Goal: Task Accomplishment & Management: Complete application form

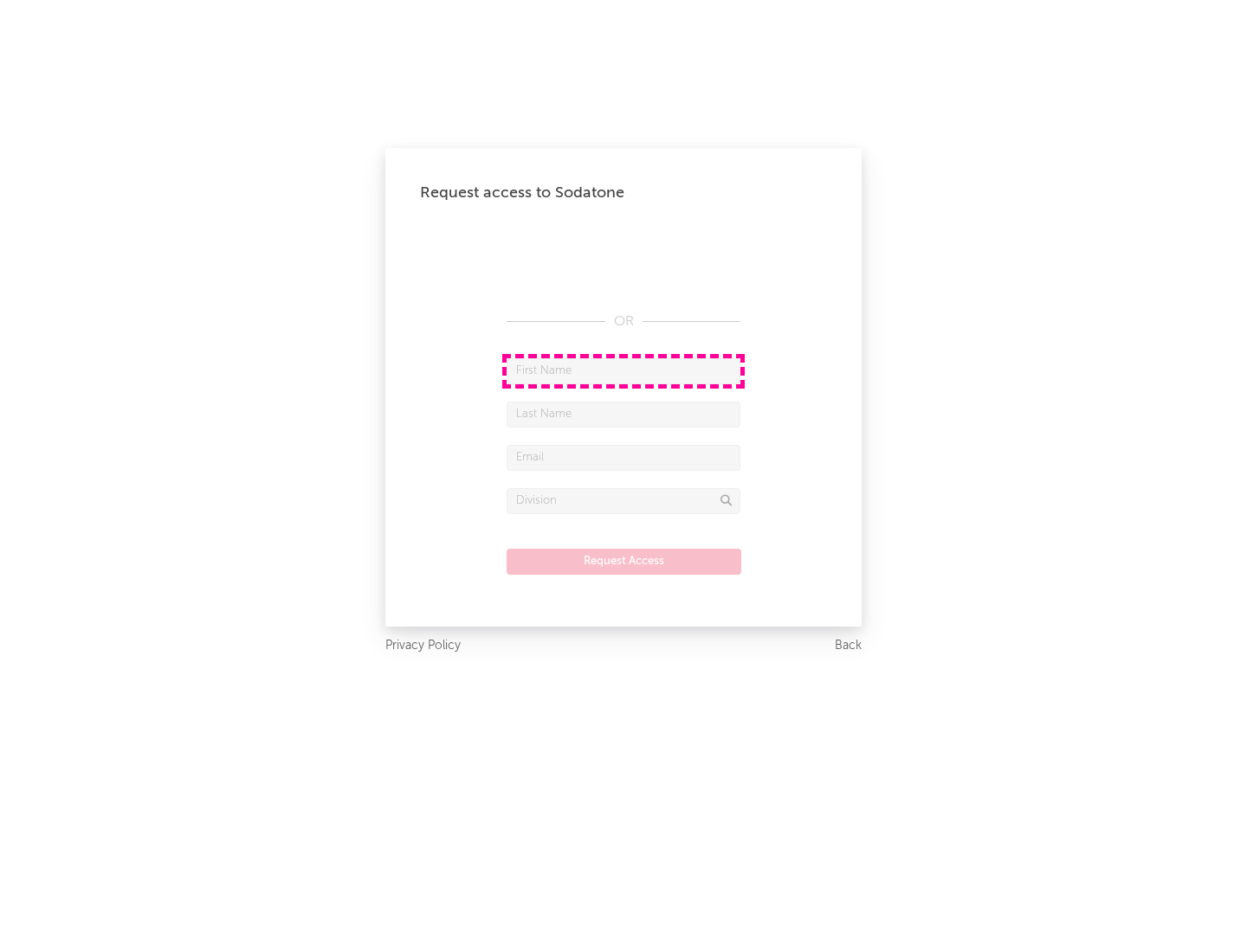
click at [623, 371] on input "text" at bounding box center [623, 372] width 234 height 26
type input "[PERSON_NAME]"
click at [623, 414] on input "text" at bounding box center [623, 415] width 234 height 26
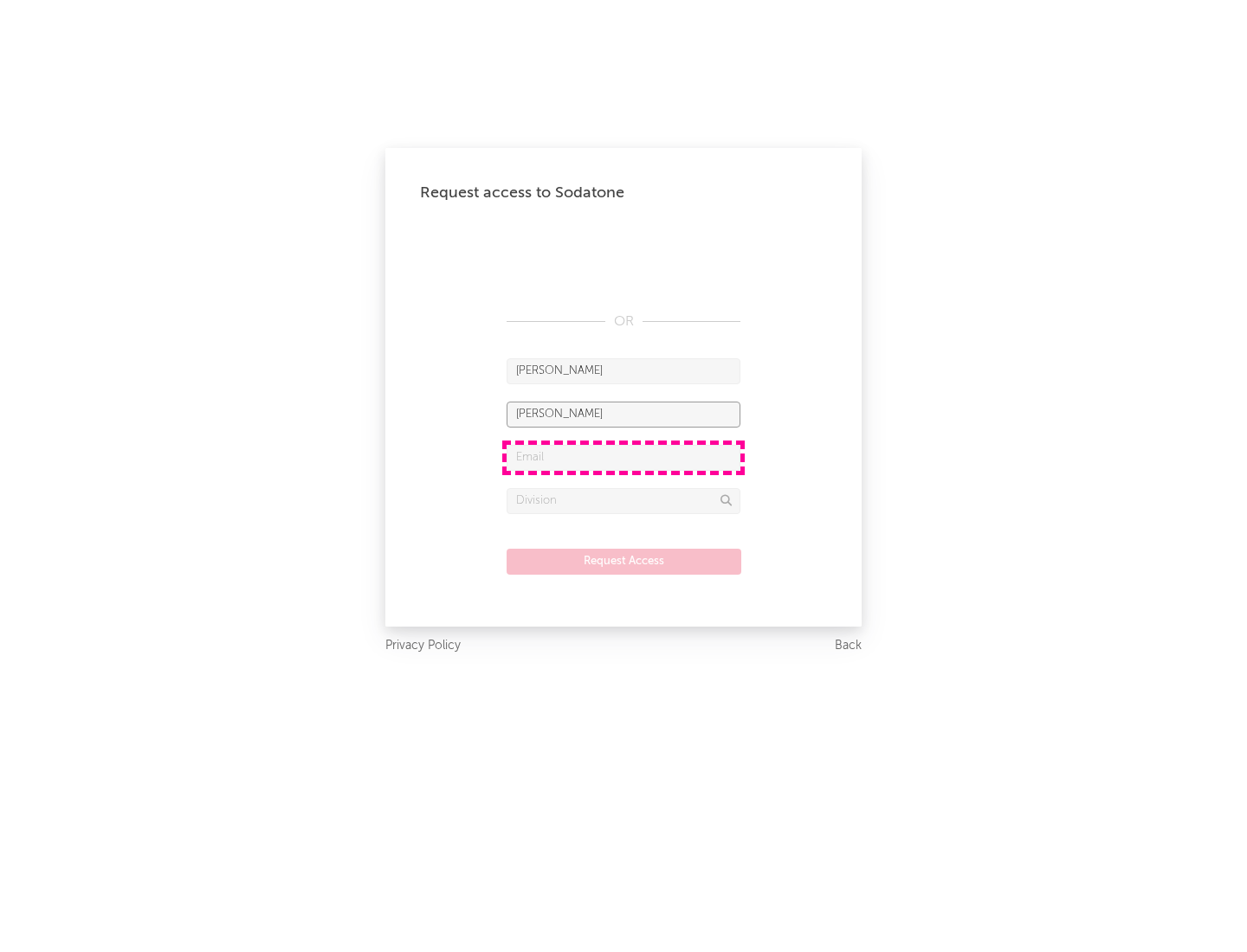
type input "[PERSON_NAME]"
click at [623, 458] on input "text" at bounding box center [623, 458] width 234 height 26
type input "[EMAIL_ADDRESS][DOMAIN_NAME]"
click at [623, 500] on input "text" at bounding box center [623, 501] width 234 height 26
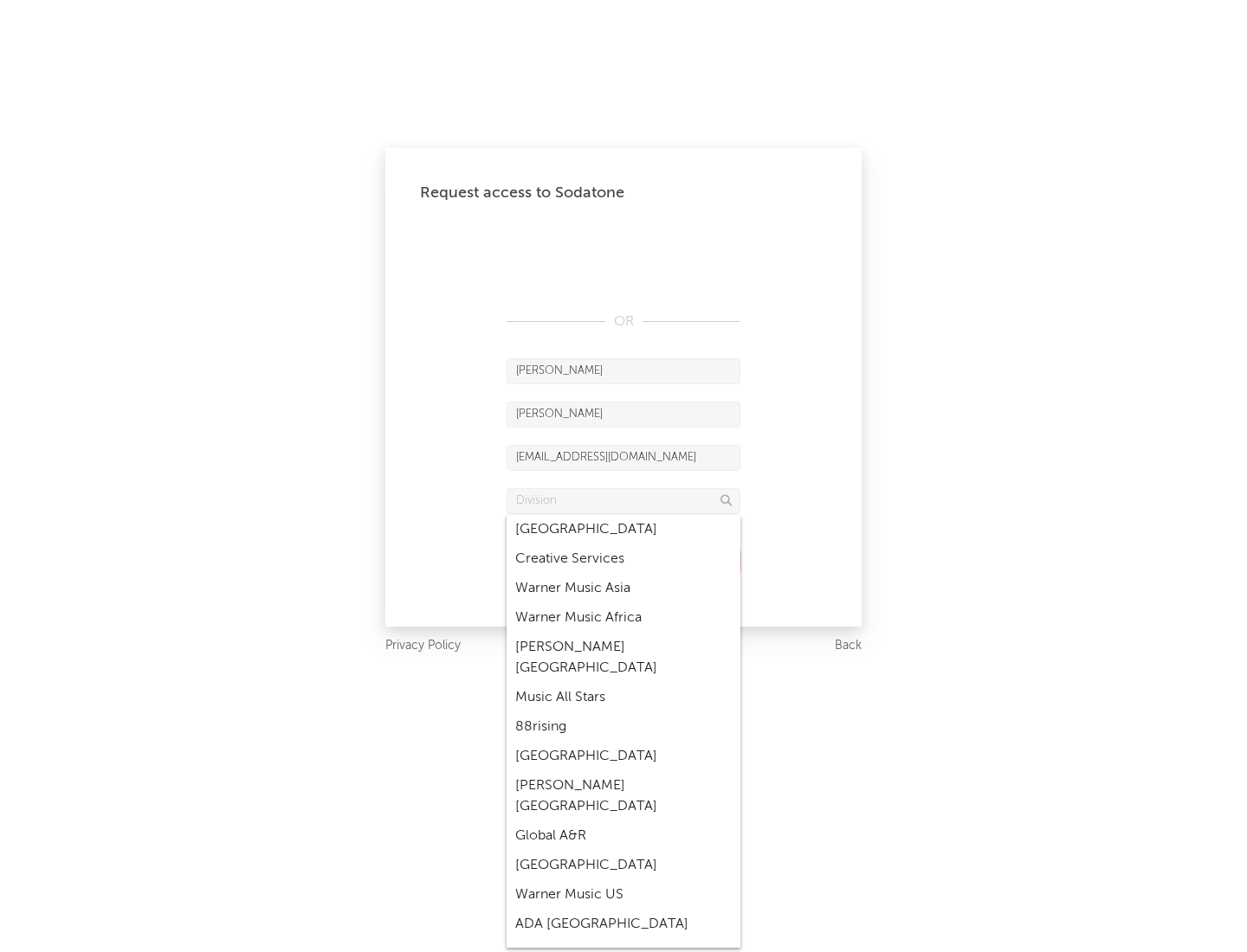
click at [623, 683] on div "Music All Stars" at bounding box center [623, 698] width 234 height 30
type input "Music All Stars"
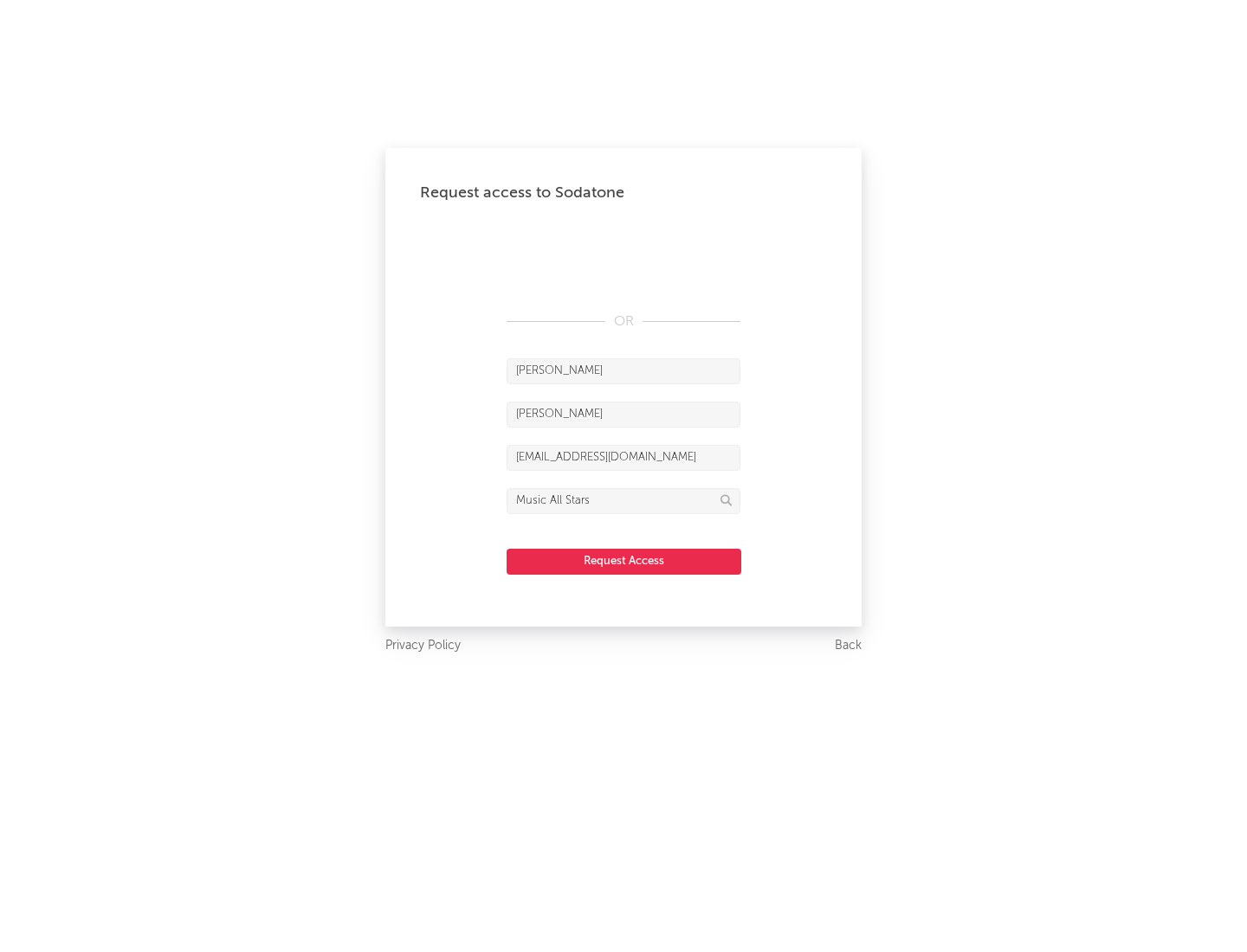
click at [623, 561] on button "Request Access" at bounding box center [624, 562] width 235 height 26
